Goal: Task Accomplishment & Management: Manage account settings

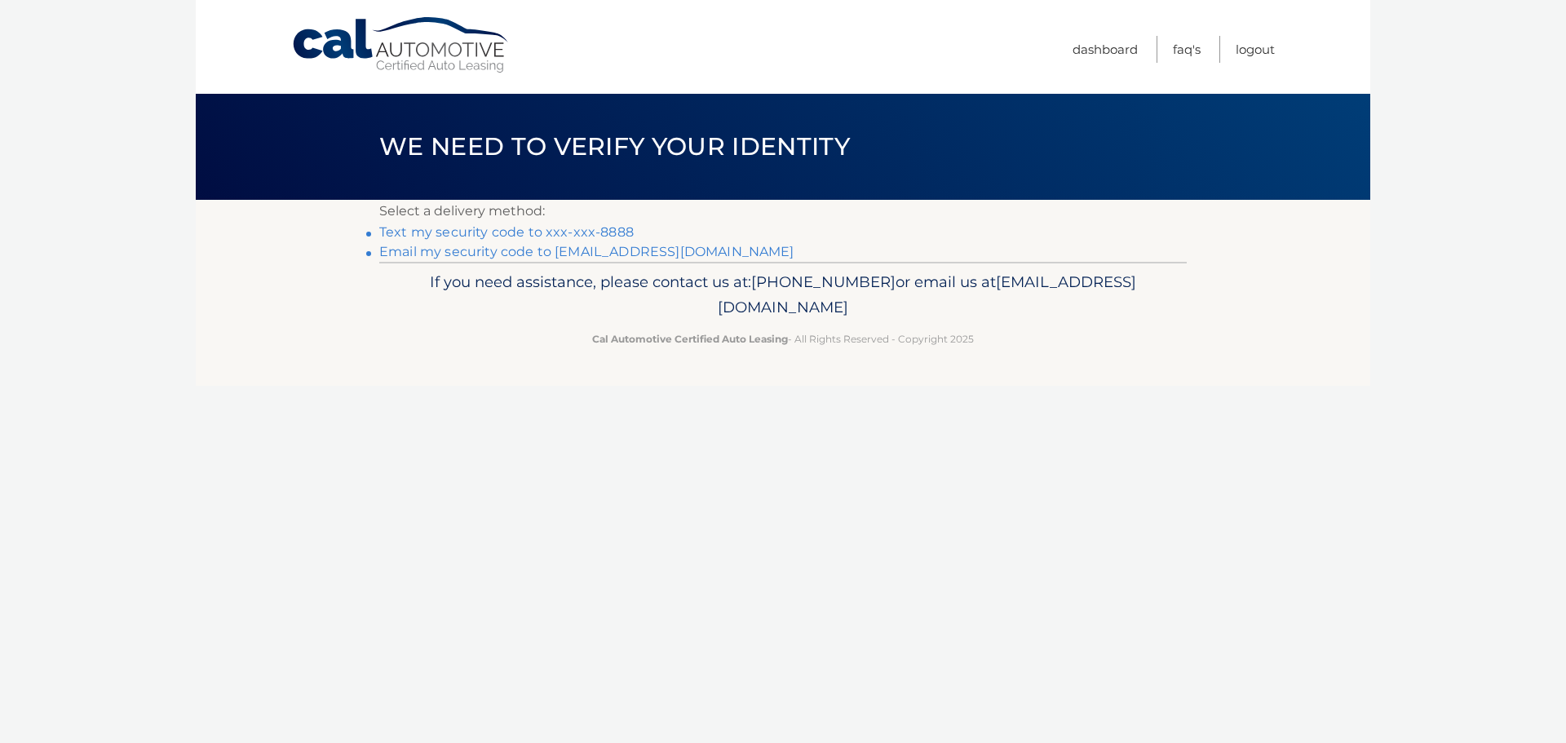
click at [497, 232] on link "Text my security code to xxx-xxx-8888" at bounding box center [506, 231] width 254 height 15
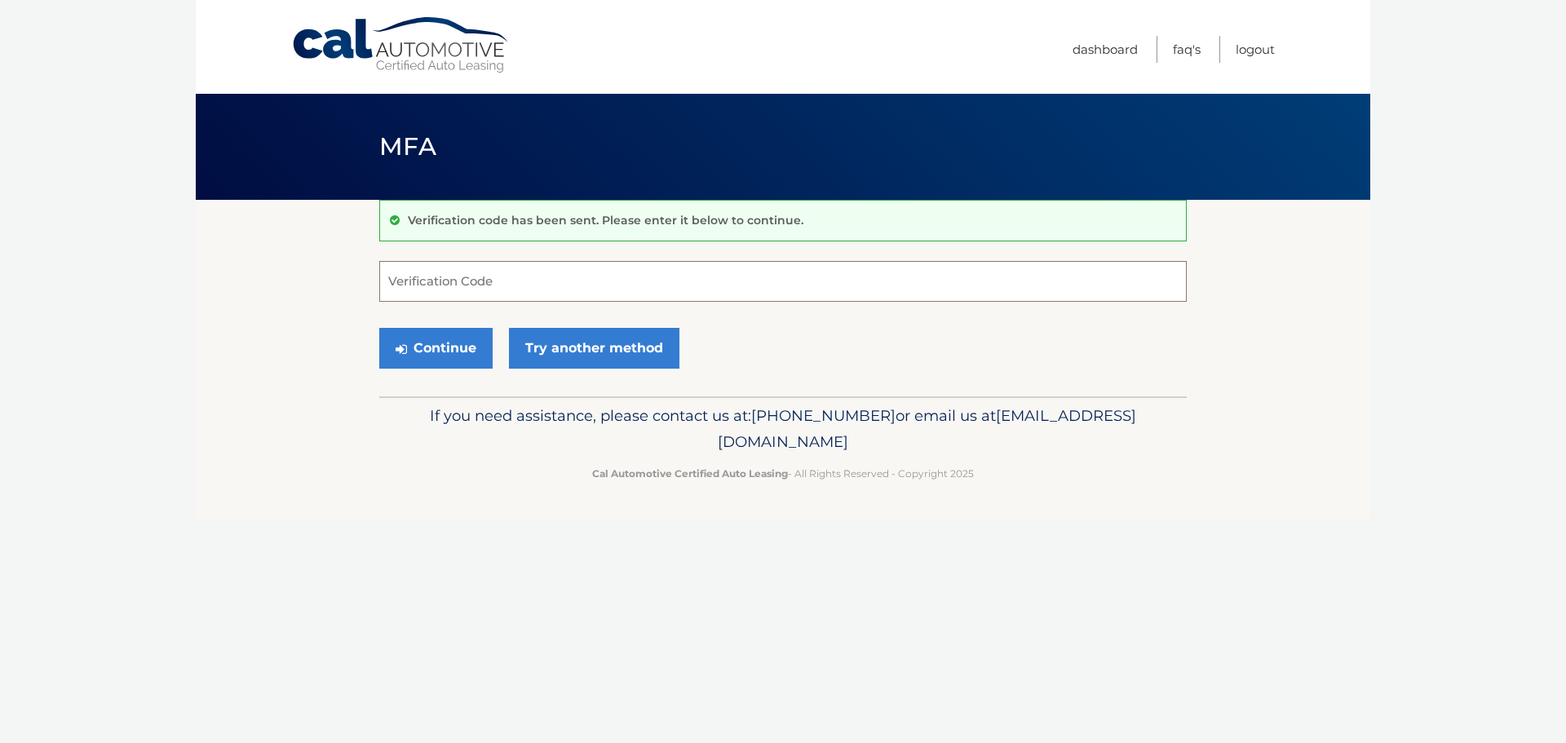
click at [481, 280] on input "Verification Code" at bounding box center [782, 281] width 807 height 41
type input "510554"
click at [437, 351] on button "Continue" at bounding box center [435, 348] width 113 height 41
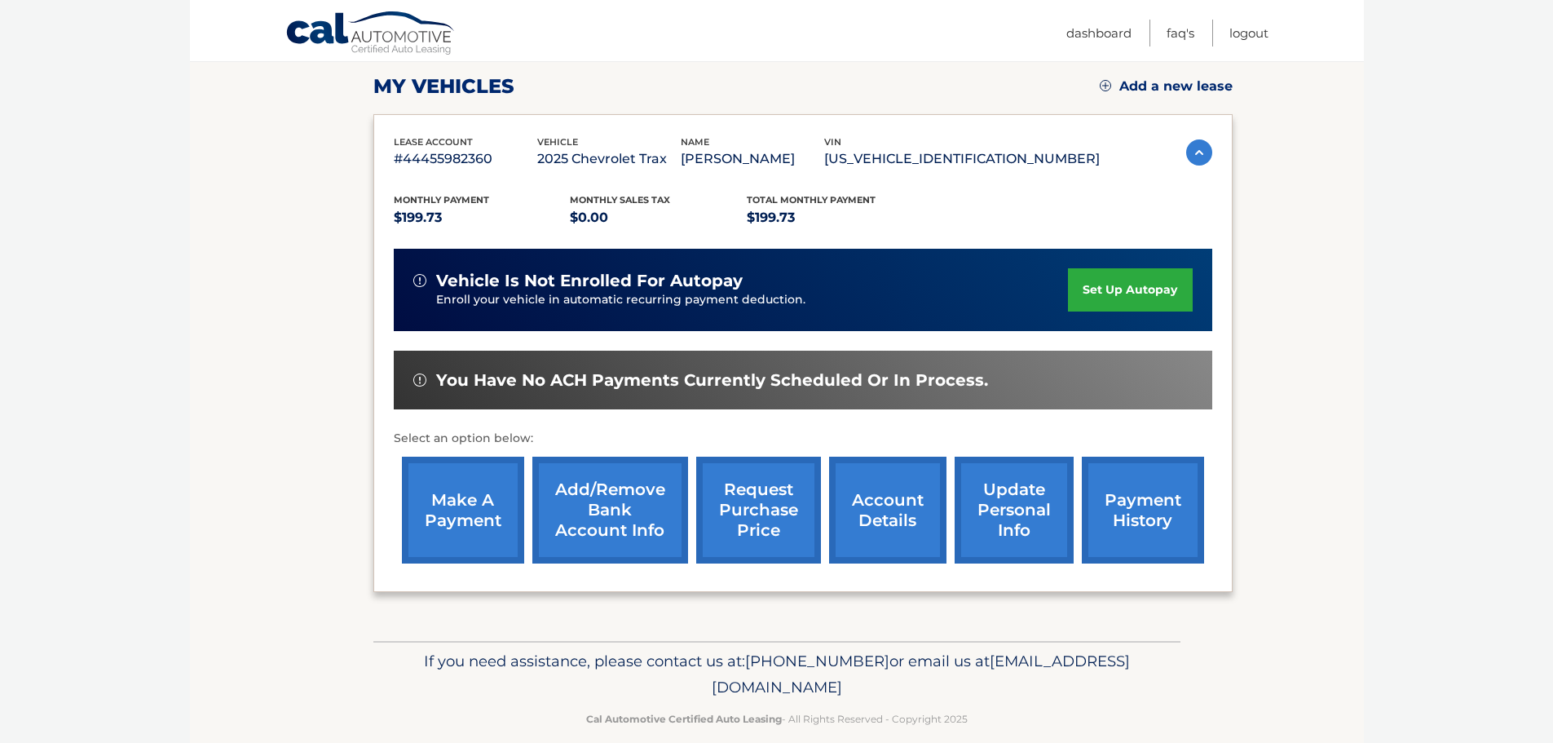
scroll to position [245, 0]
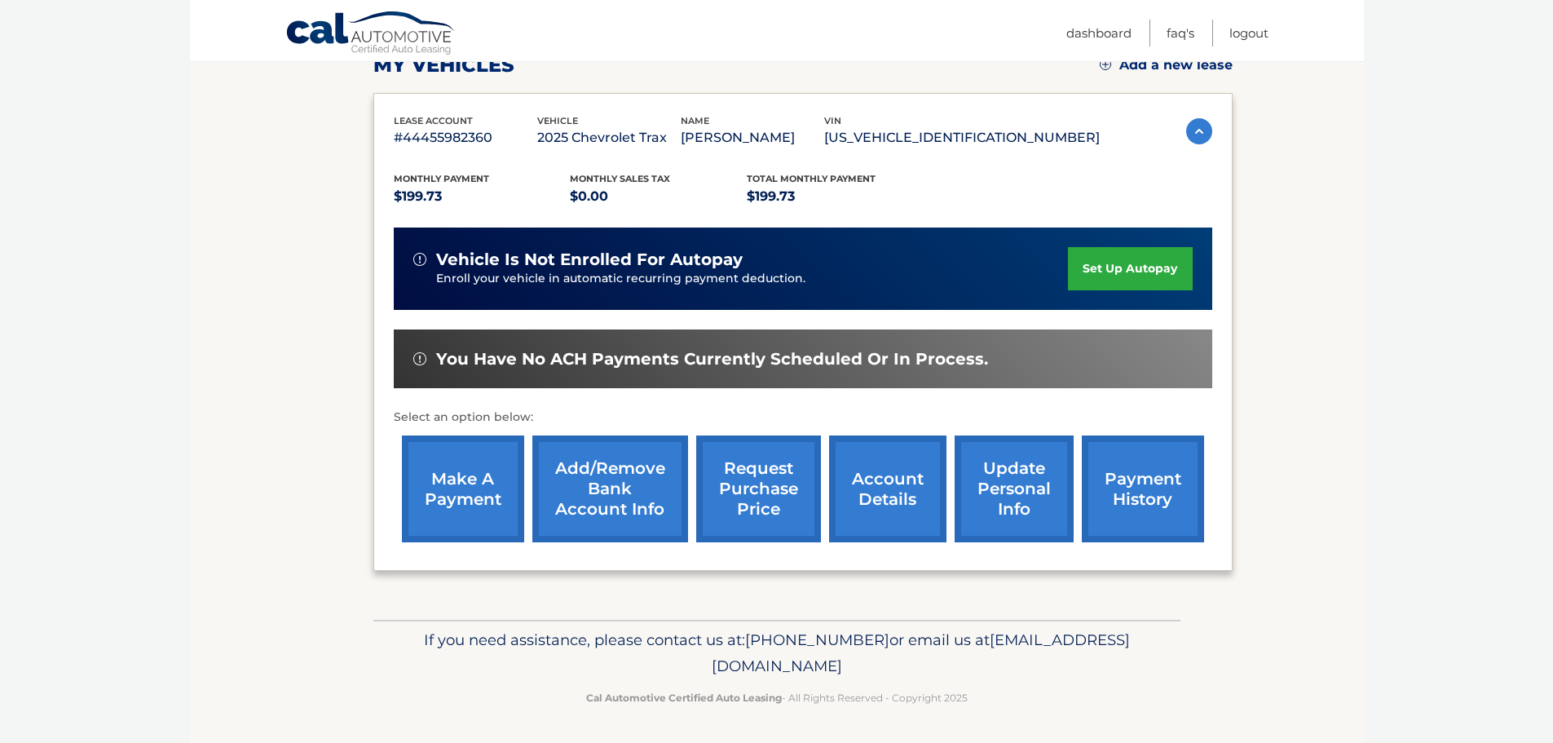
click at [475, 491] on link "make a payment" at bounding box center [463, 488] width 122 height 107
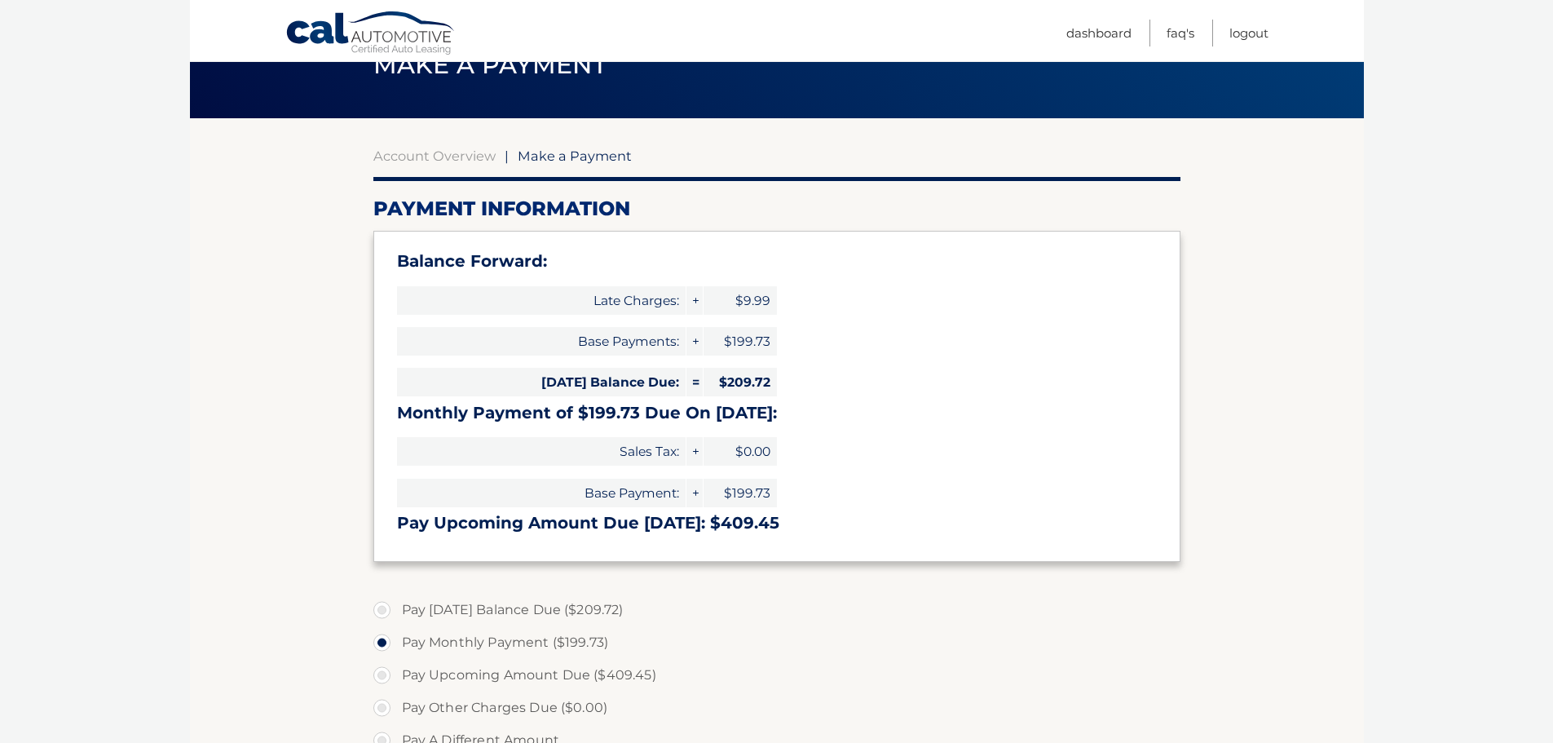
scroll to position [163, 0]
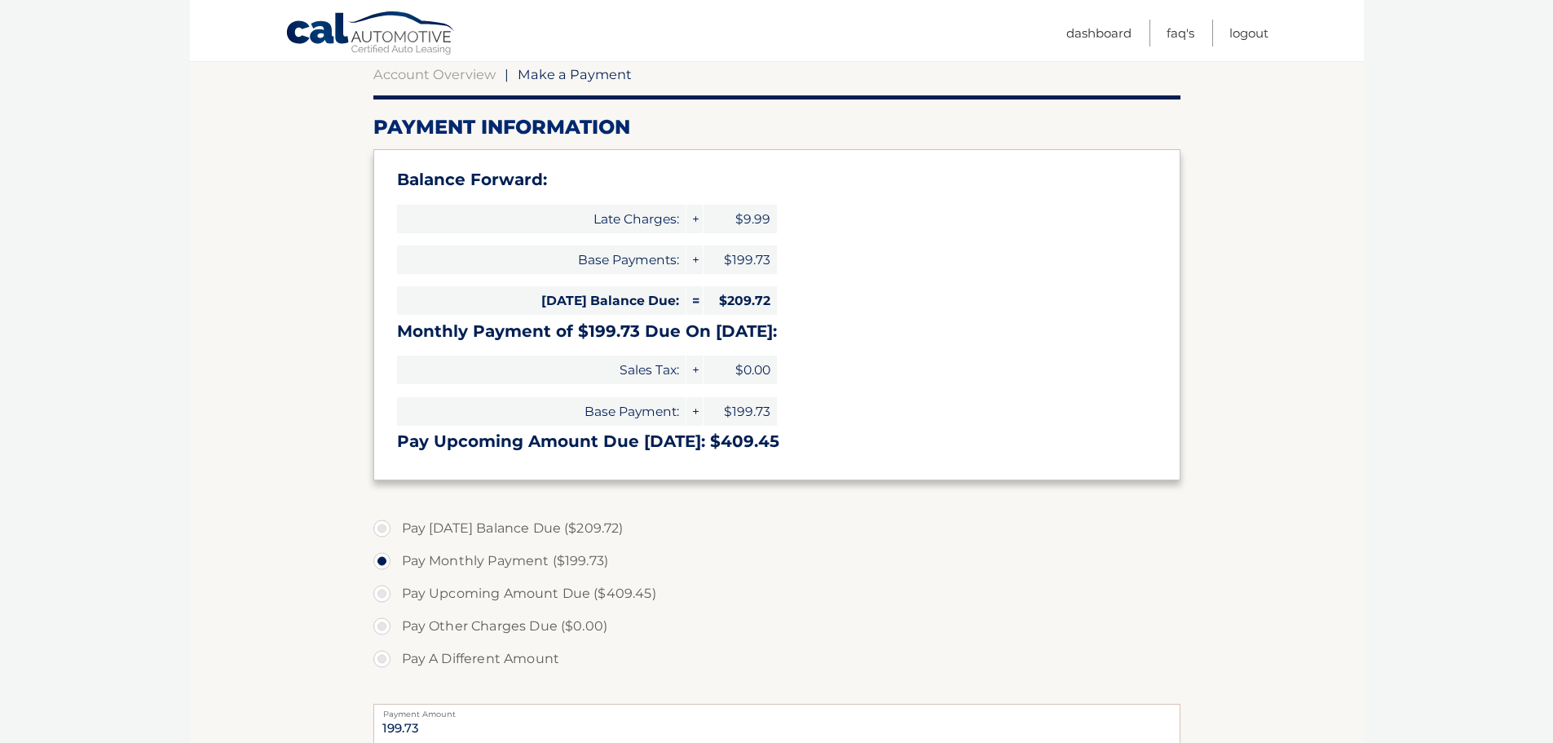
click at [385, 594] on label "Pay Upcoming Amount Due ($409.45)" at bounding box center [776, 593] width 807 height 33
click at [385, 594] on input "Pay Upcoming Amount Due ($409.45)" at bounding box center [388, 590] width 16 height 26
radio input "true"
type input "409.45"
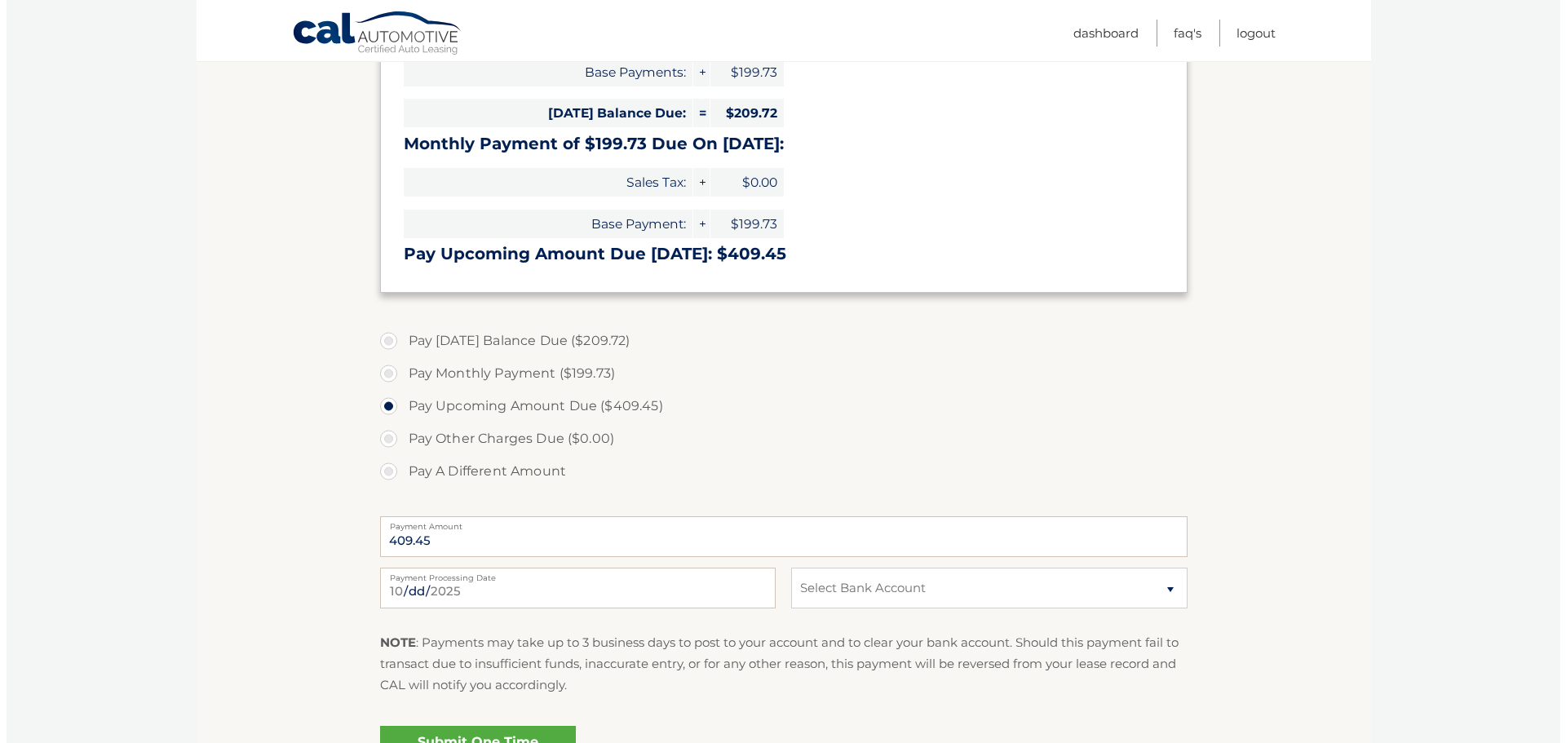
scroll to position [408, 0]
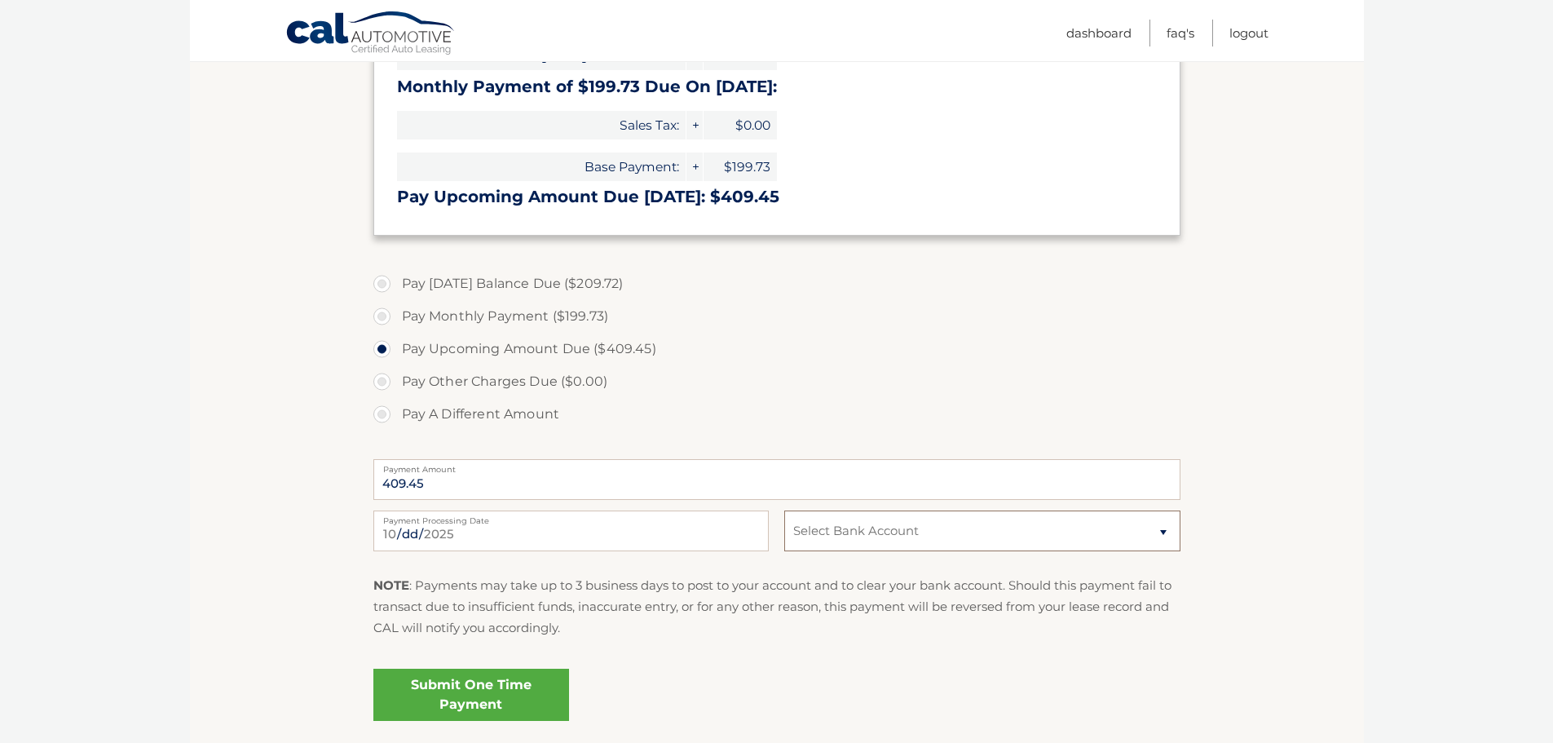
click at [1023, 543] on select "Select Bank Account Checking KEYBANK NATIONAL ASSOCIATION *****7994 Checking KE…" at bounding box center [981, 530] width 395 height 41
select select "MDE5Y2Y3NGYtYzBjNS00NGViLWI5M2ItOTE5Y2I0YjdiOWRm"
click at [784, 510] on select "Select Bank Account Checking KEYBANK NATIONAL ASSOCIATION *****7994 Checking KE…" at bounding box center [981, 530] width 395 height 41
click at [470, 676] on link "Submit One Time Payment" at bounding box center [471, 695] width 196 height 52
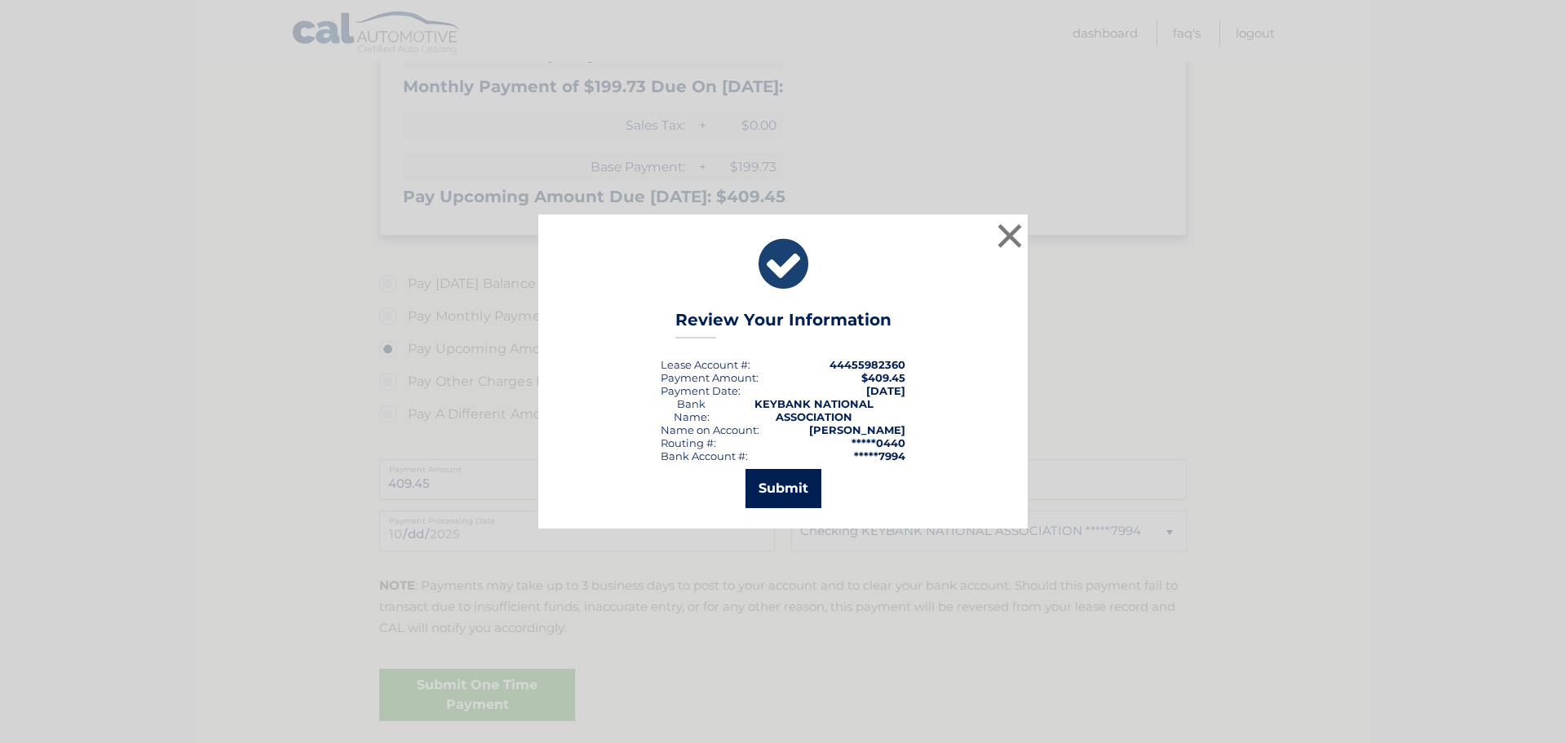
click at [766, 492] on button "Submit" at bounding box center [783, 488] width 76 height 39
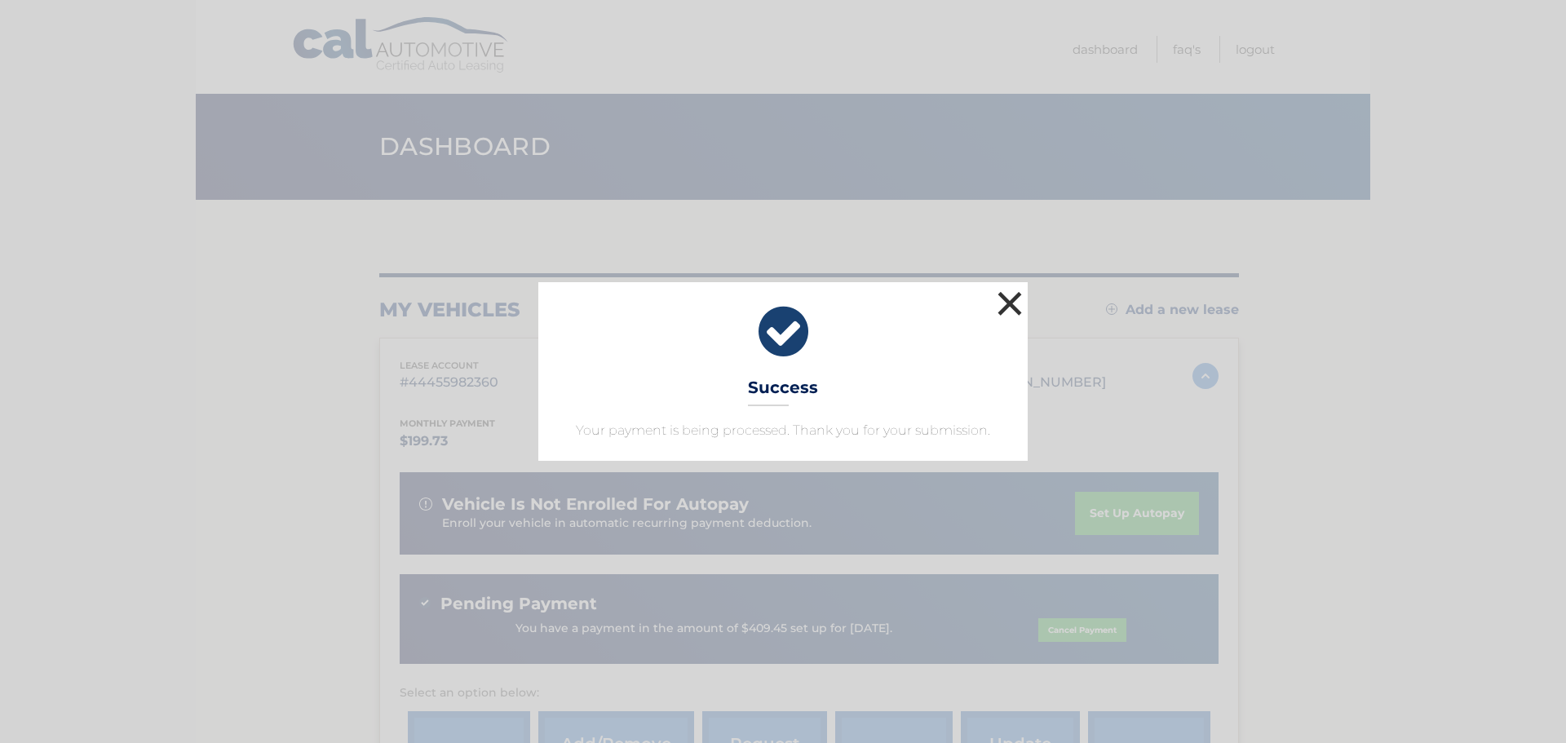
click at [1012, 294] on button "×" at bounding box center [1009, 303] width 33 height 33
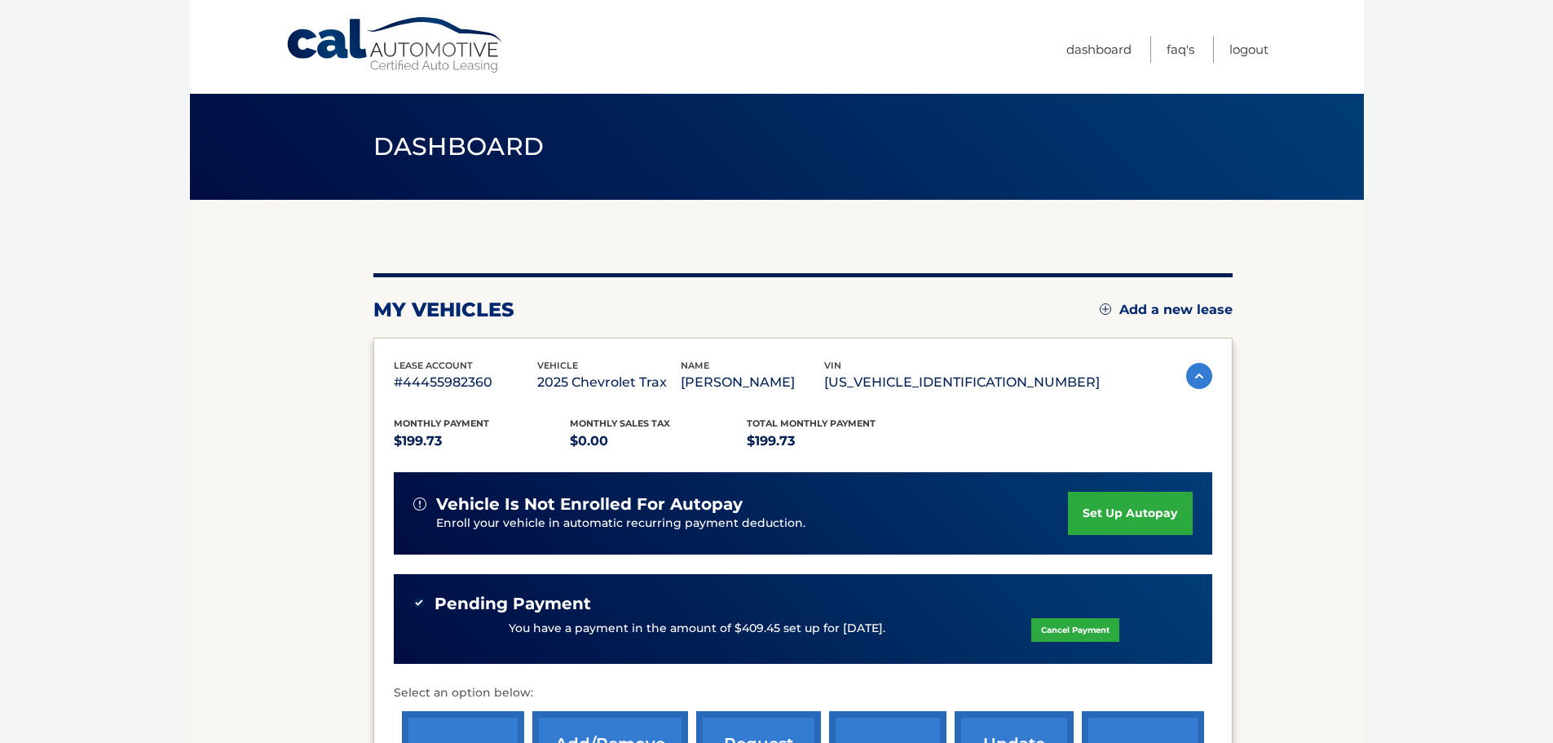
drag, startPoint x: 1124, startPoint y: 512, endPoint x: 1098, endPoint y: 508, distance: 26.4
click at [1124, 512] on link "set up autopay" at bounding box center [1130, 513] width 124 height 43
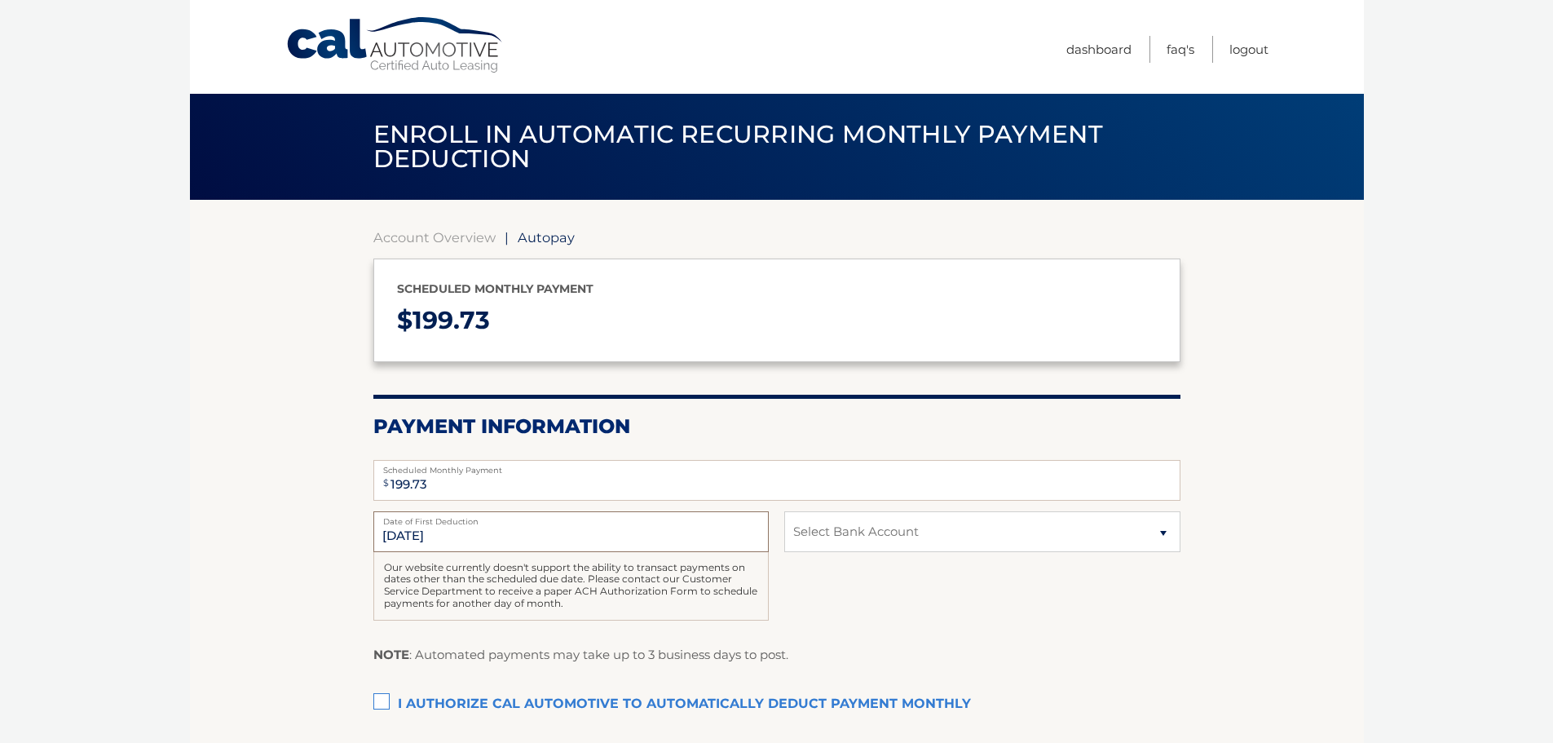
click at [511, 530] on input "[DATE]" at bounding box center [570, 531] width 395 height 41
click at [435, 536] on input "[DATE]" at bounding box center [570, 531] width 395 height 41
click at [424, 526] on input "[DATE]" at bounding box center [570, 531] width 395 height 41
click at [400, 535] on input "[DATE]" at bounding box center [570, 531] width 395 height 41
click at [1007, 546] on select "Select Bank Account Checking KEYBANK NATIONAL ASSOCIATION *****7994 Checking KE…" at bounding box center [981, 531] width 395 height 41
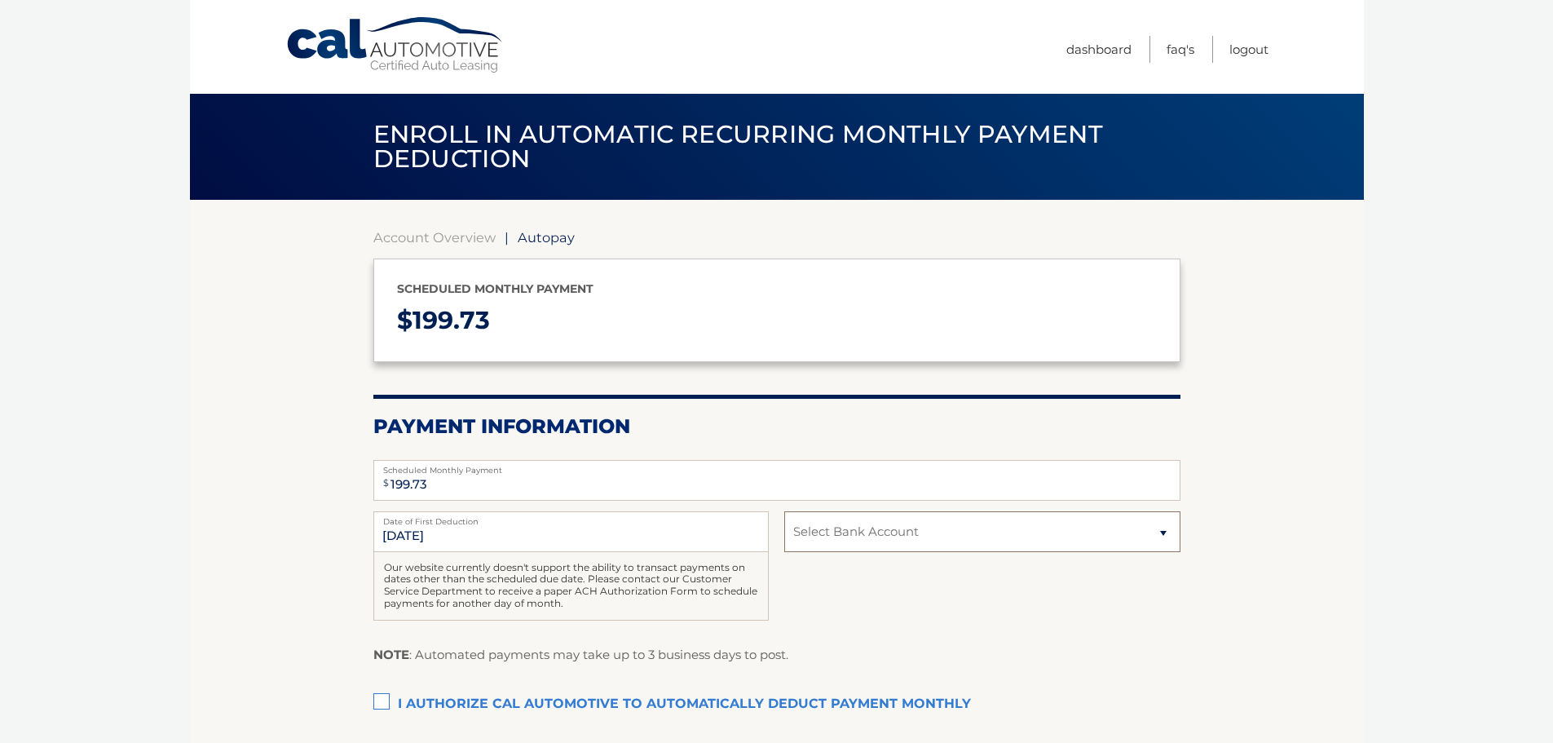
select select "MDE5Y2Y3NGYtYzBjNS00NGViLWI5M2ItOTE5Y2I0YjdiOWRm"
click at [784, 511] on select "Select Bank Account Checking KEYBANK NATIONAL ASSOCIATION *****7994 Checking KE…" at bounding box center [981, 531] width 395 height 41
click at [499, 539] on input "[DATE]" at bounding box center [570, 531] width 395 height 41
click at [386, 708] on label "I authorize cal automotive to automatically deduct payment monthly This checkbo…" at bounding box center [776, 704] width 807 height 33
click at [0, 0] on input "I authorize cal automotive to automatically deduct payment monthly This checkbo…" at bounding box center [0, 0] width 0 height 0
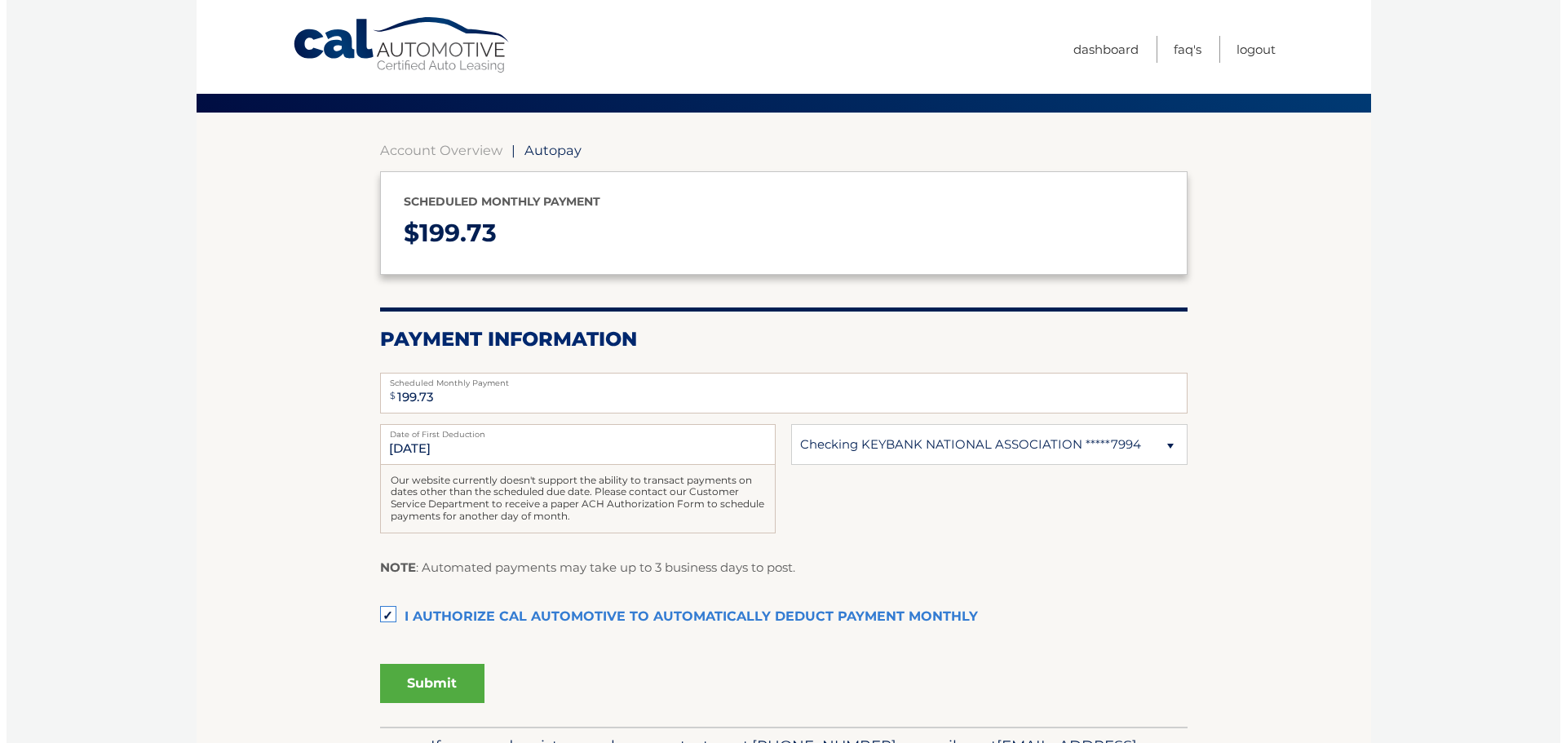
scroll to position [194, 0]
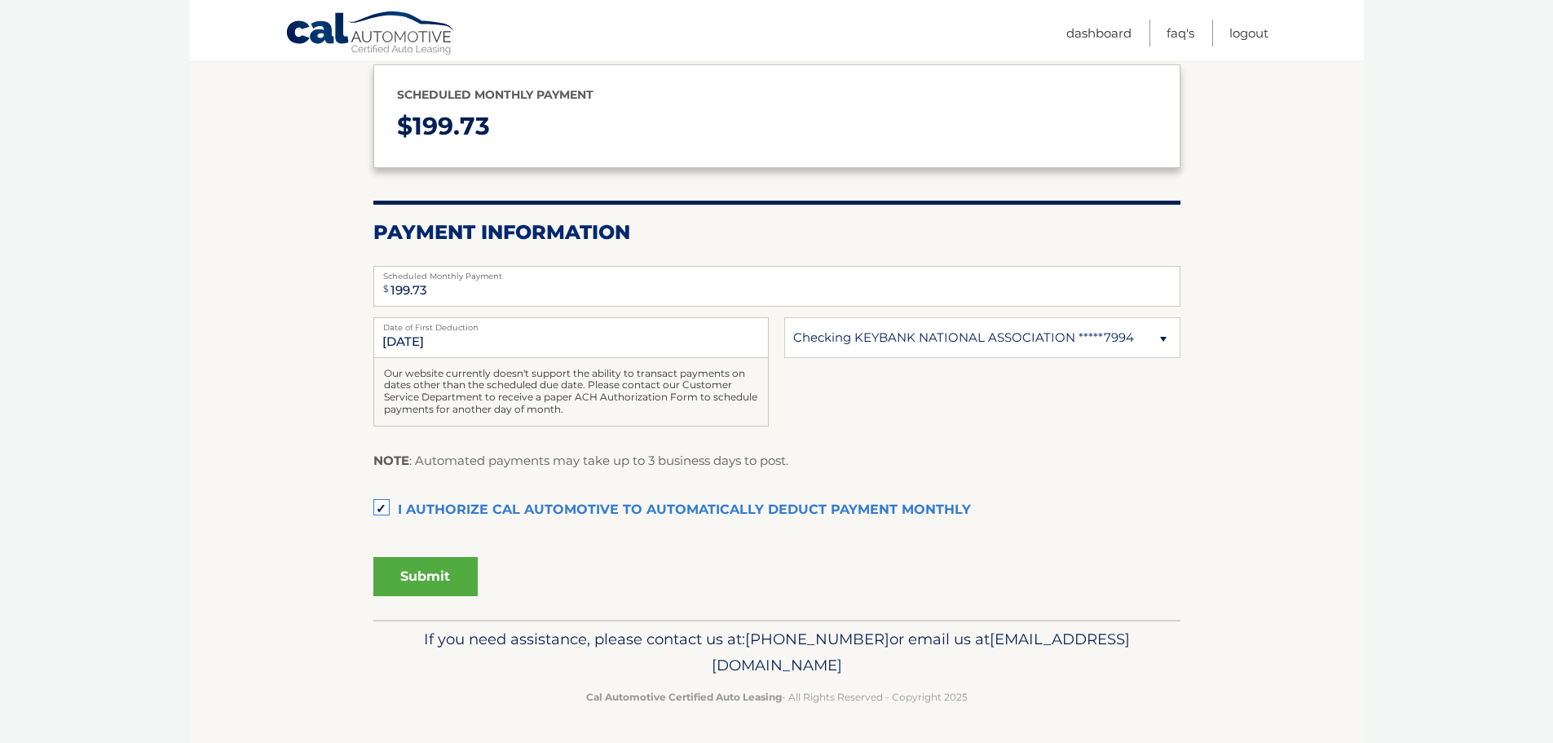
click at [431, 576] on button "Submit" at bounding box center [425, 576] width 104 height 39
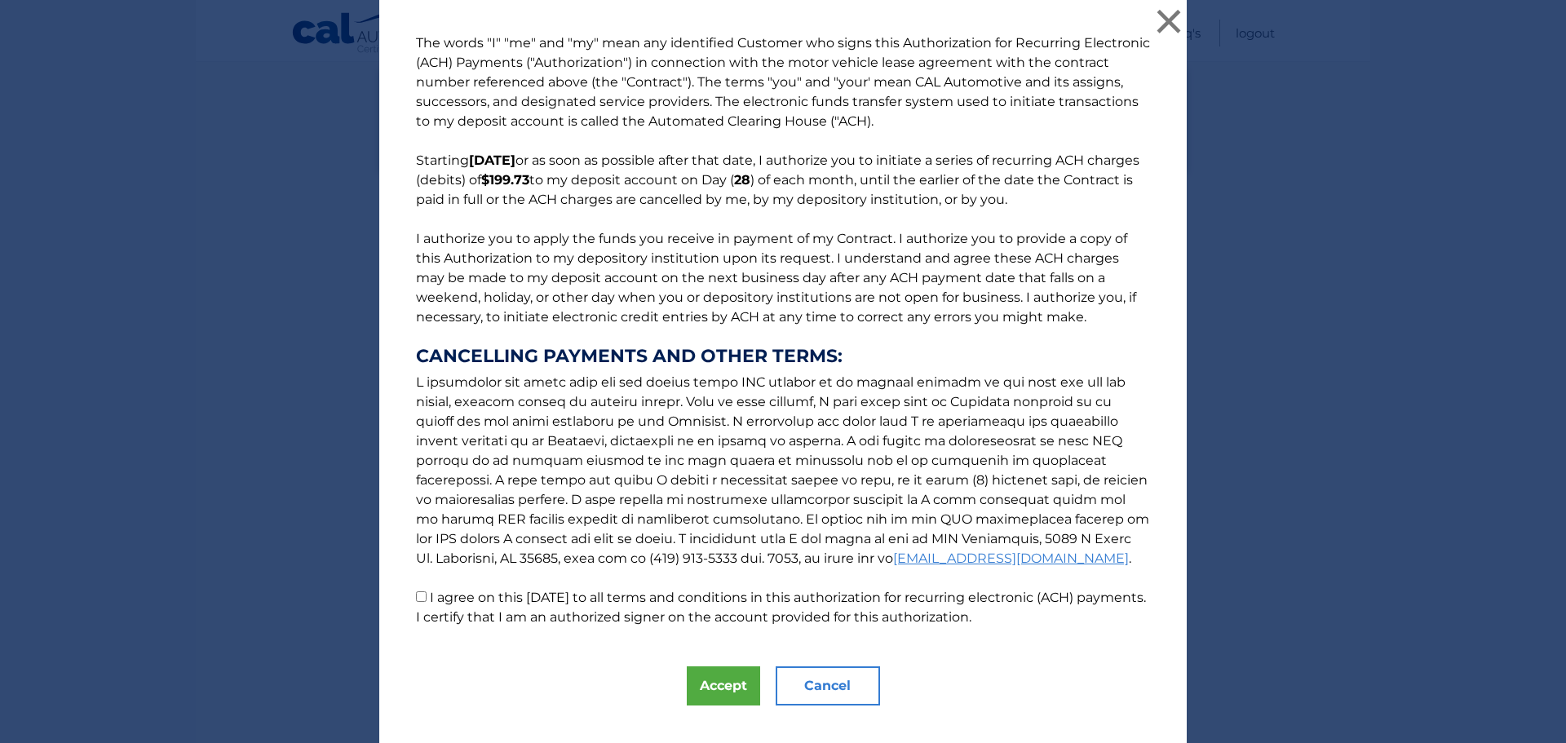
click at [416, 595] on input "I agree on this [DATE] to all terms and conditions in this authorization for re…" at bounding box center [421, 596] width 11 height 11
checkbox input "true"
click at [712, 687] on button "Accept" at bounding box center [723, 685] width 73 height 39
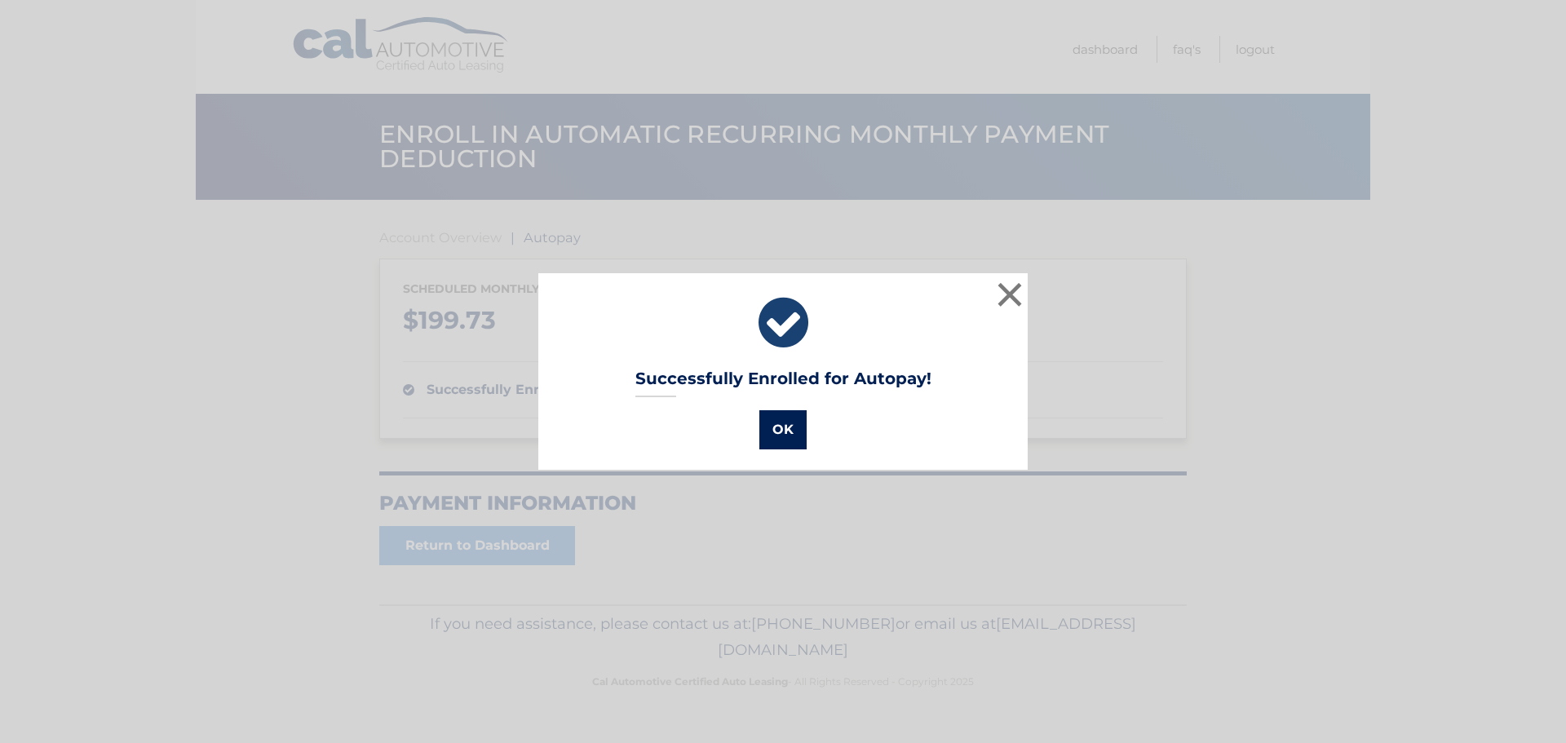
click at [768, 424] on button "OK" at bounding box center [782, 429] width 47 height 39
